Goal: Task Accomplishment & Management: Manage account settings

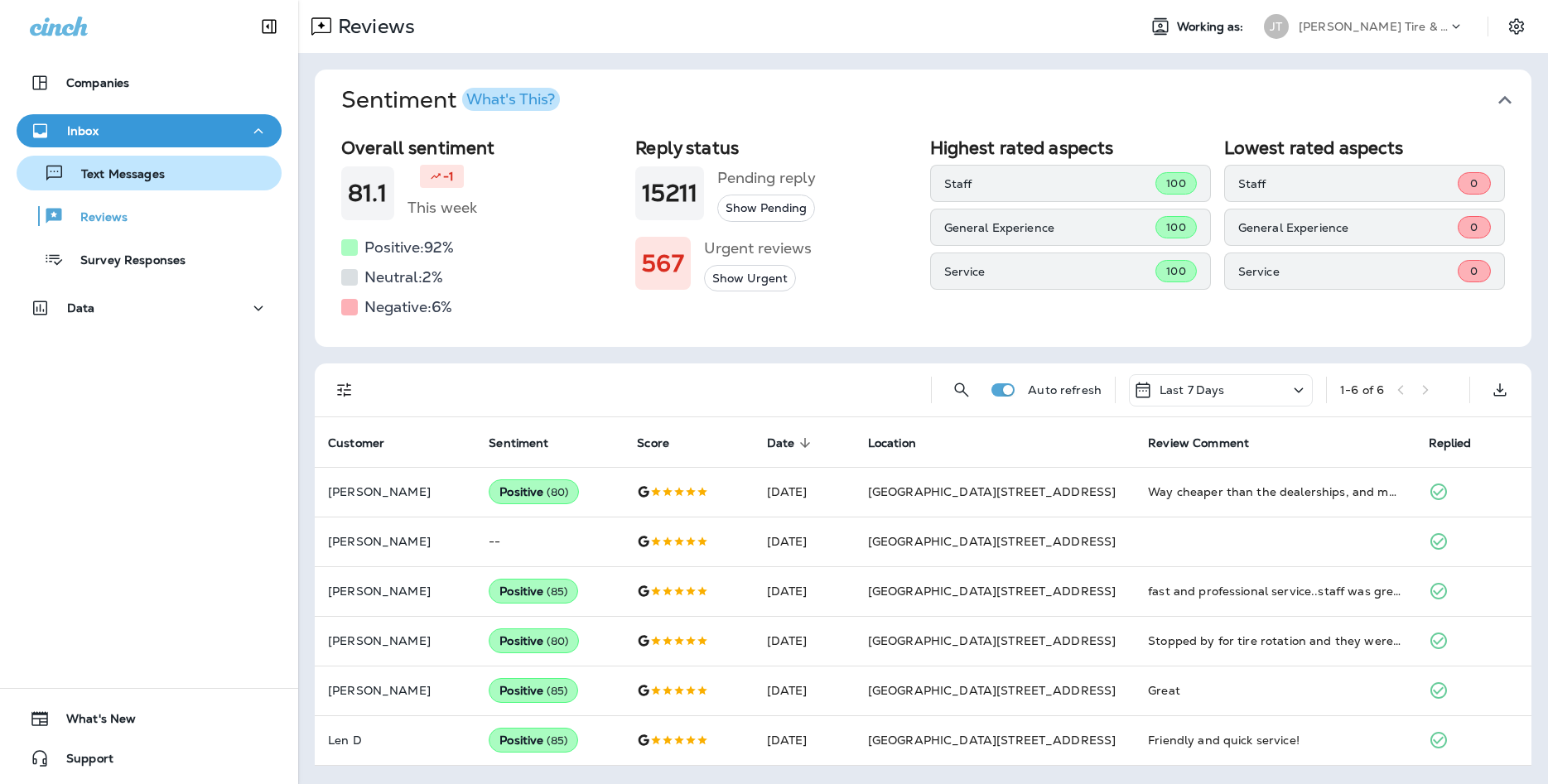
click at [175, 165] on div "Text Messages" at bounding box center [149, 172] width 252 height 25
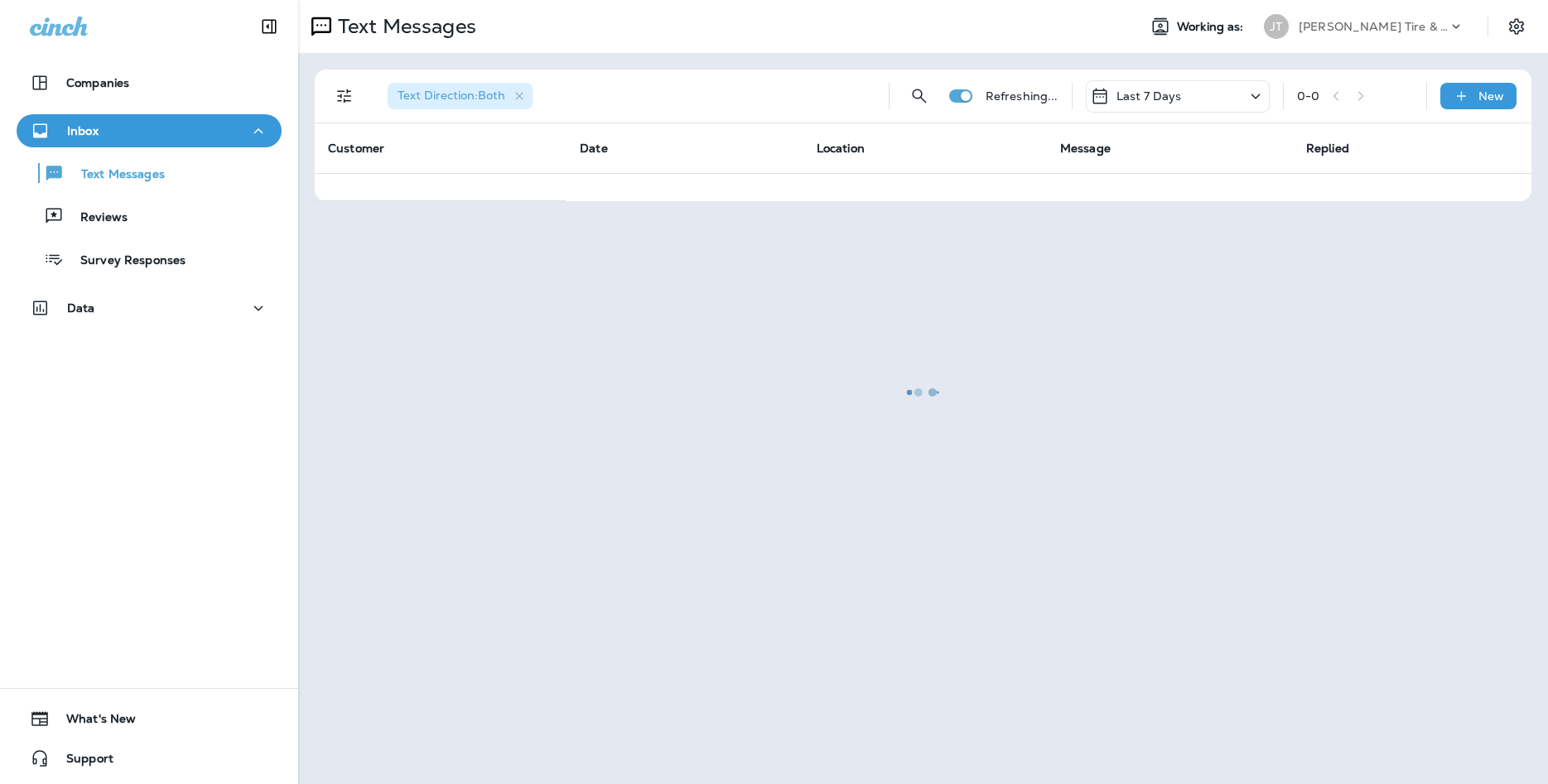
click at [1174, 100] on div at bounding box center [923, 392] width 1246 height 781
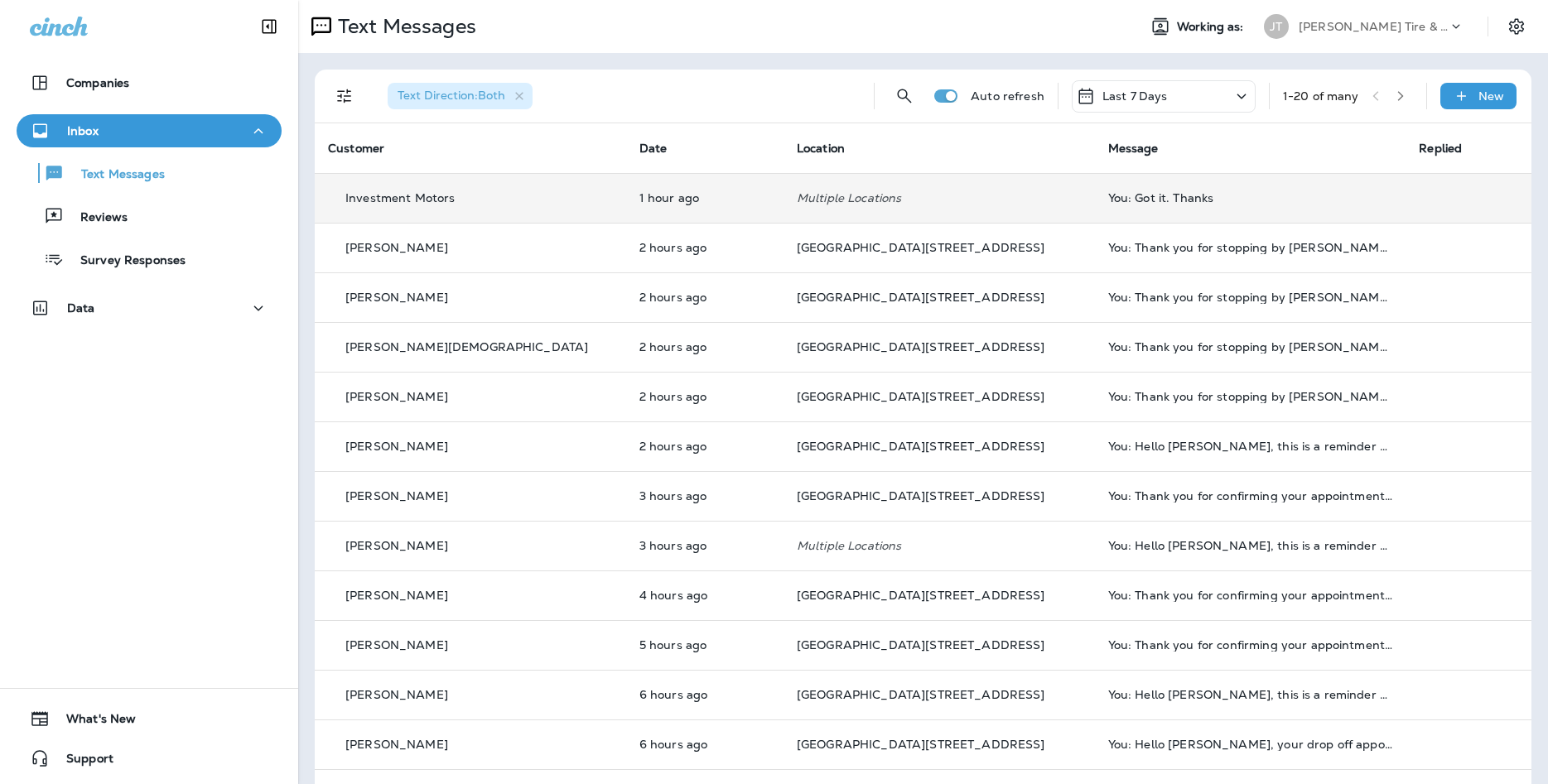
click at [1109, 193] on div "You: Got it. Thanks" at bounding box center [1251, 198] width 285 height 13
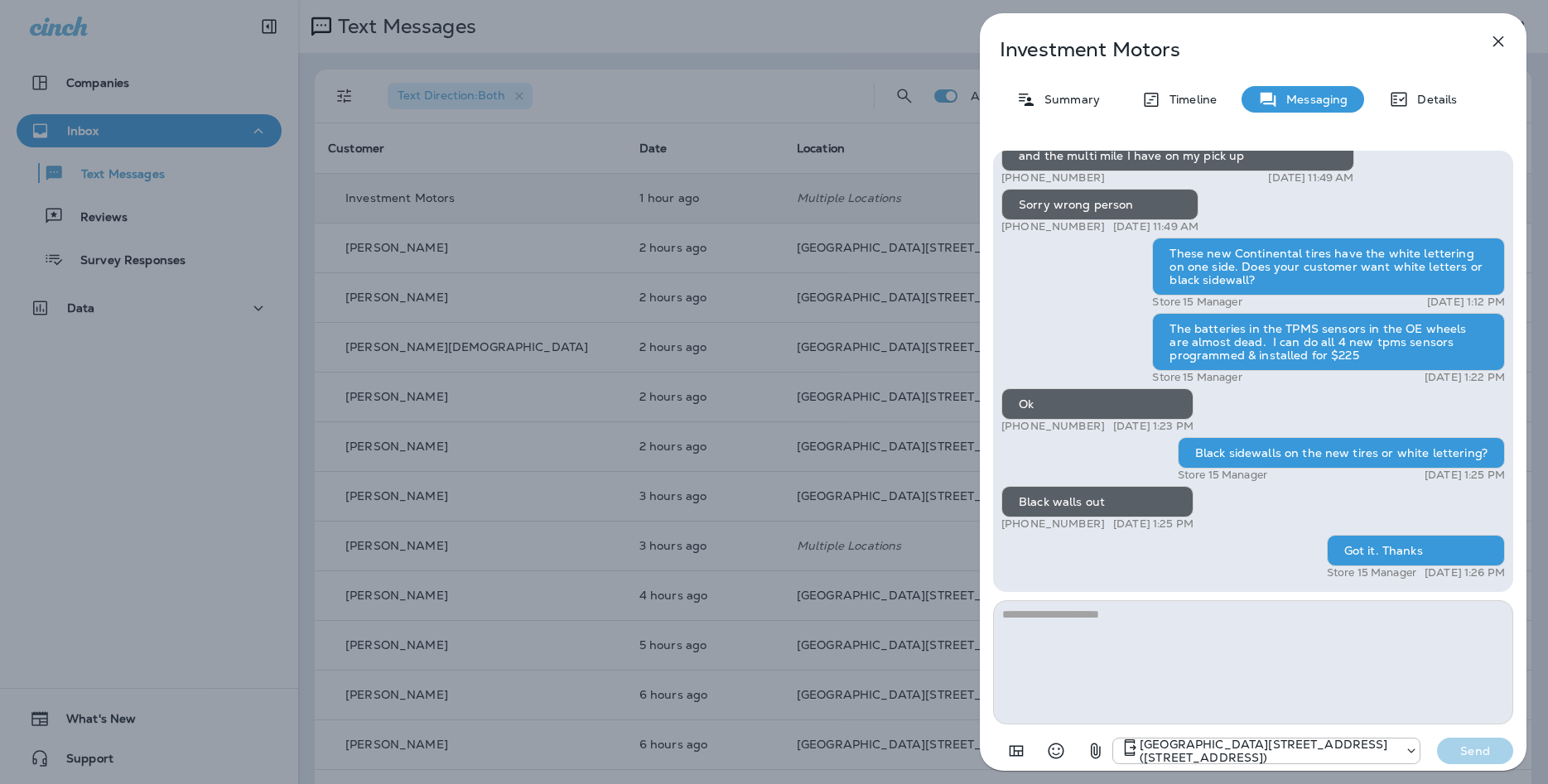
click at [1144, 50] on p "Investment Motors" at bounding box center [1226, 50] width 452 height 24
click at [1442, 96] on p "Details" at bounding box center [1433, 98] width 48 height 13
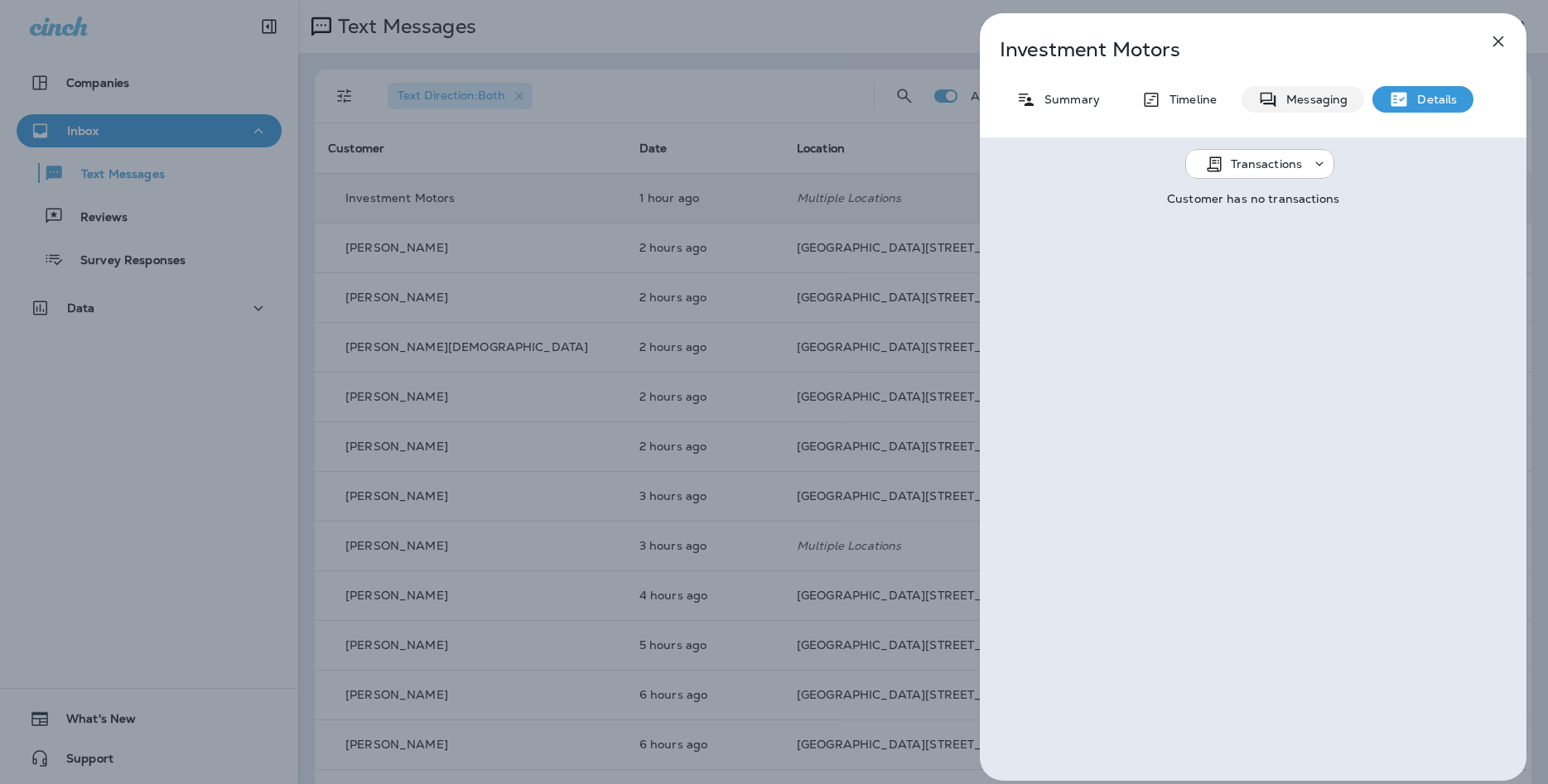
click at [1320, 100] on p "Messaging" at bounding box center [1313, 98] width 70 height 13
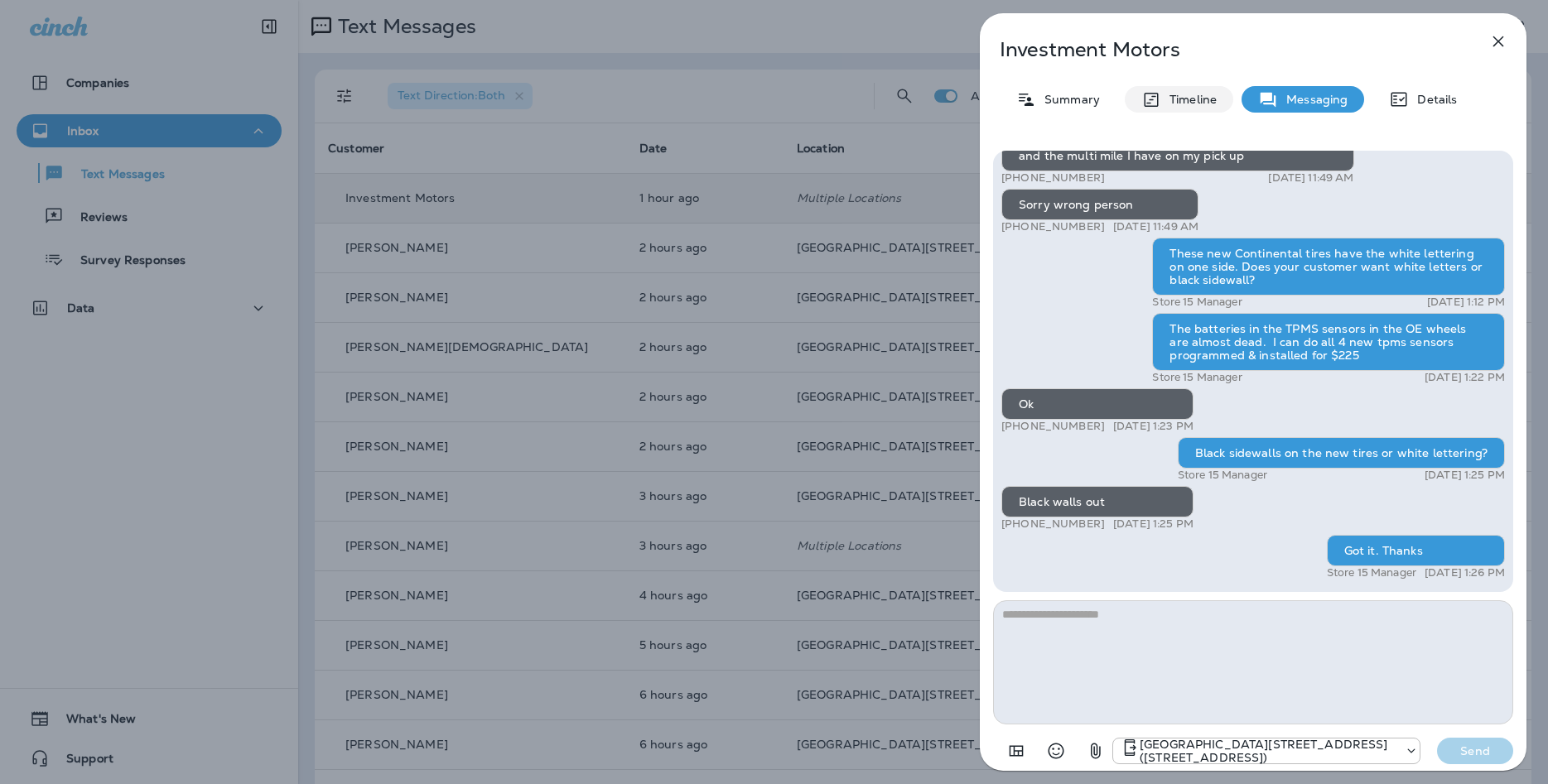
click at [1176, 101] on p "Timeline" at bounding box center [1189, 98] width 56 height 13
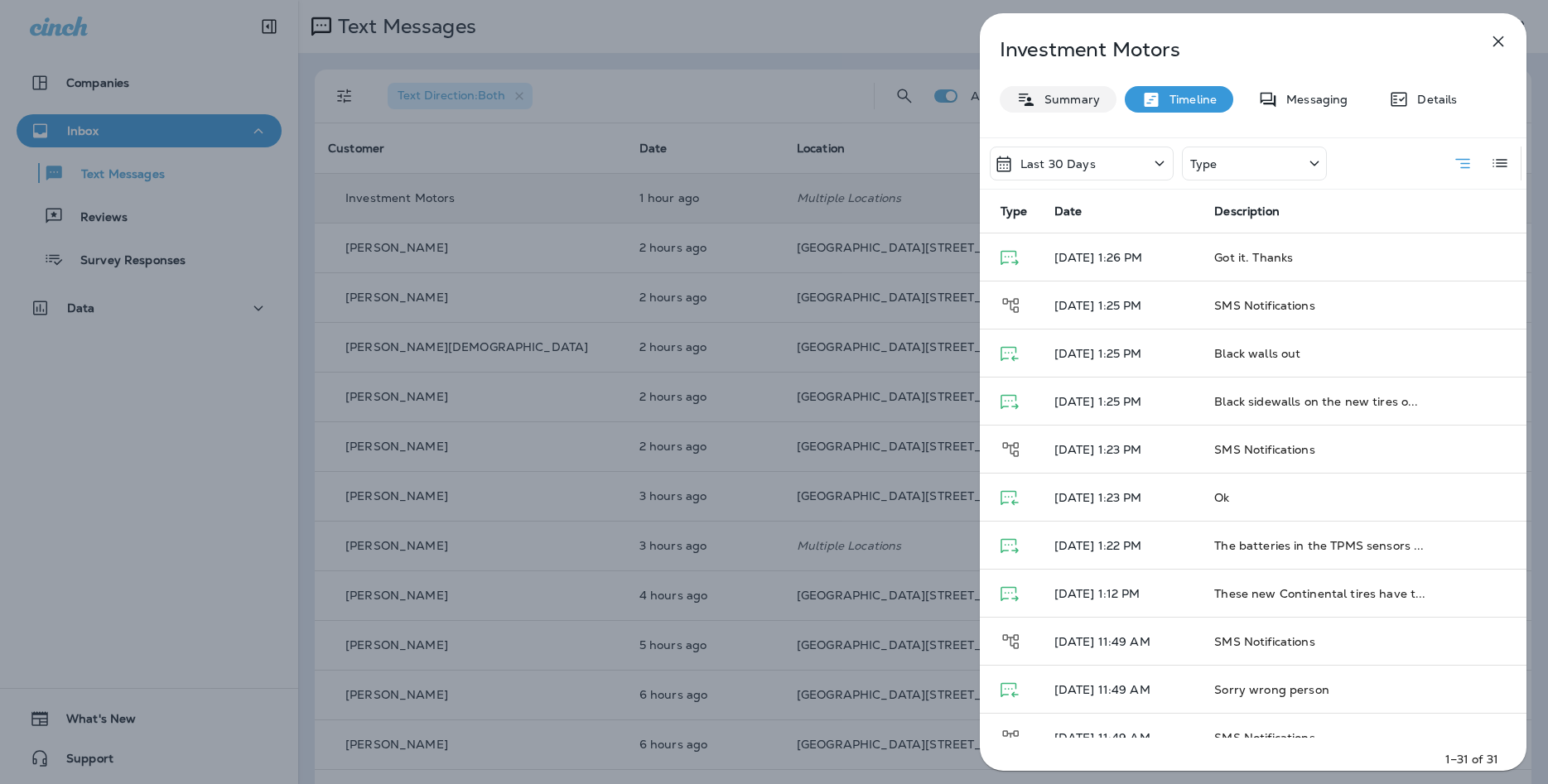
click at [1079, 94] on p "Summary" at bounding box center [1068, 98] width 64 height 13
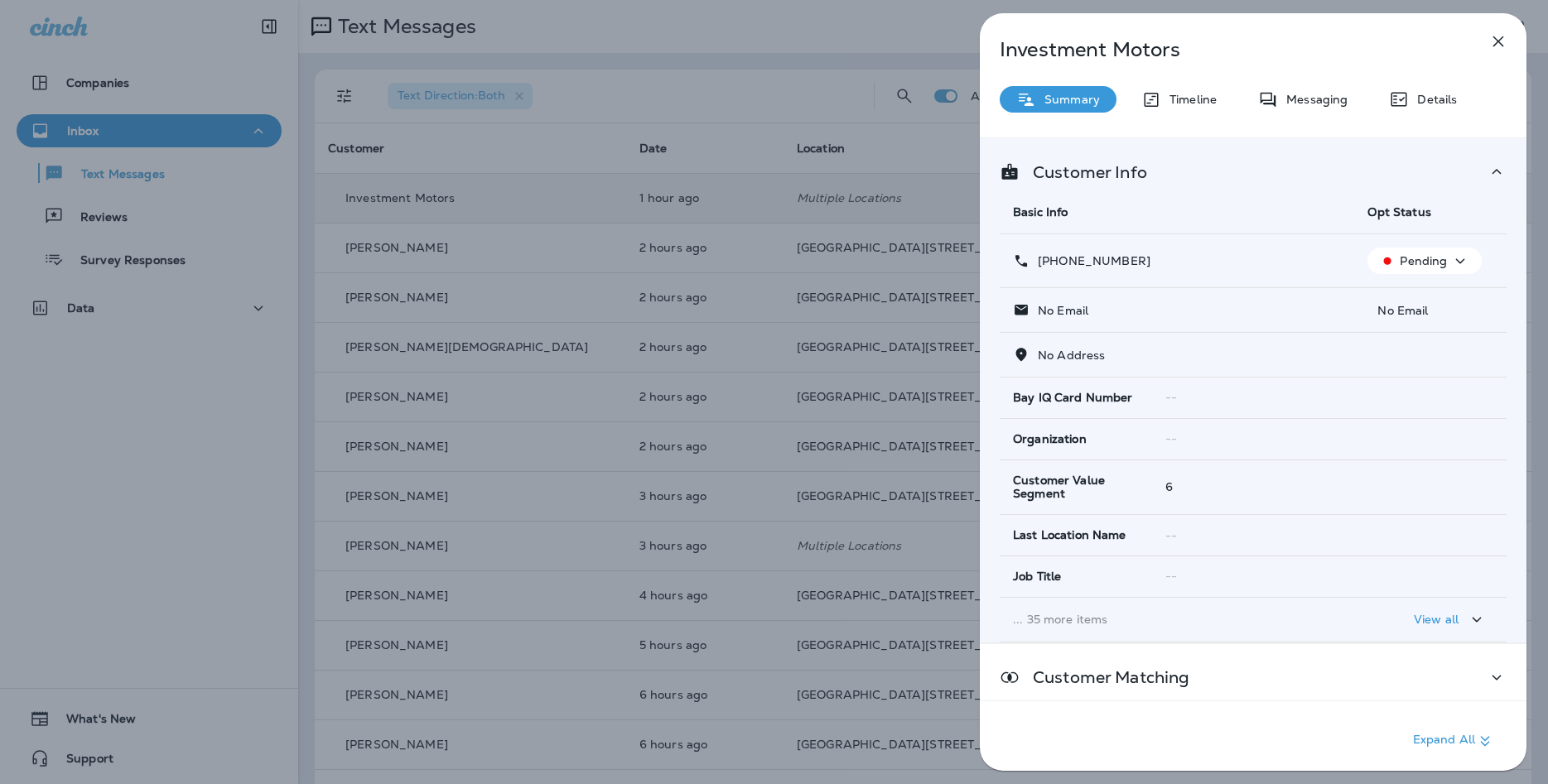
click at [1415, 253] on div "Pending" at bounding box center [1425, 261] width 101 height 21
click at [1492, 43] on icon "button" at bounding box center [1498, 41] width 20 height 20
